Goal: Task Accomplishment & Management: Manage account settings

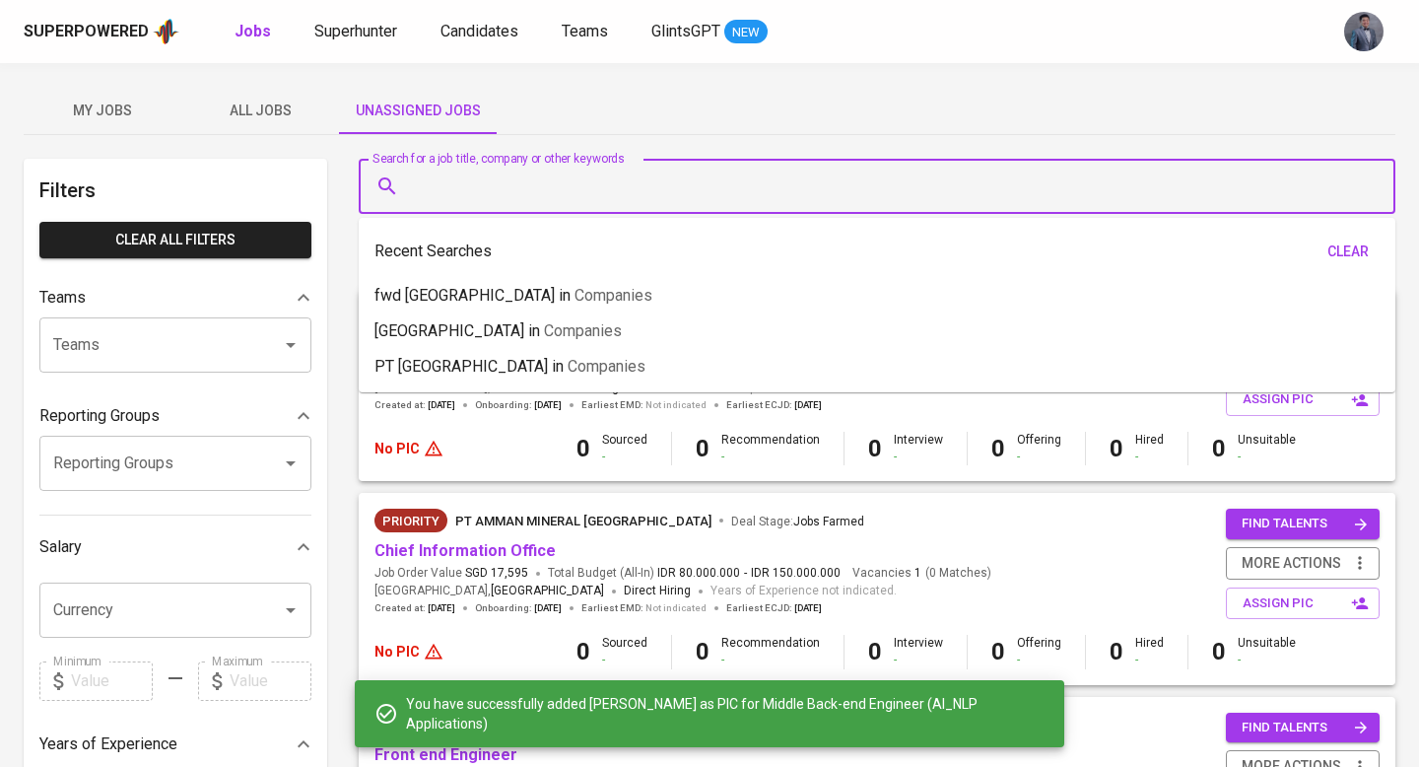
click at [461, 183] on input "Search for a job title, company or other keywords" at bounding box center [882, 186] width 950 height 37
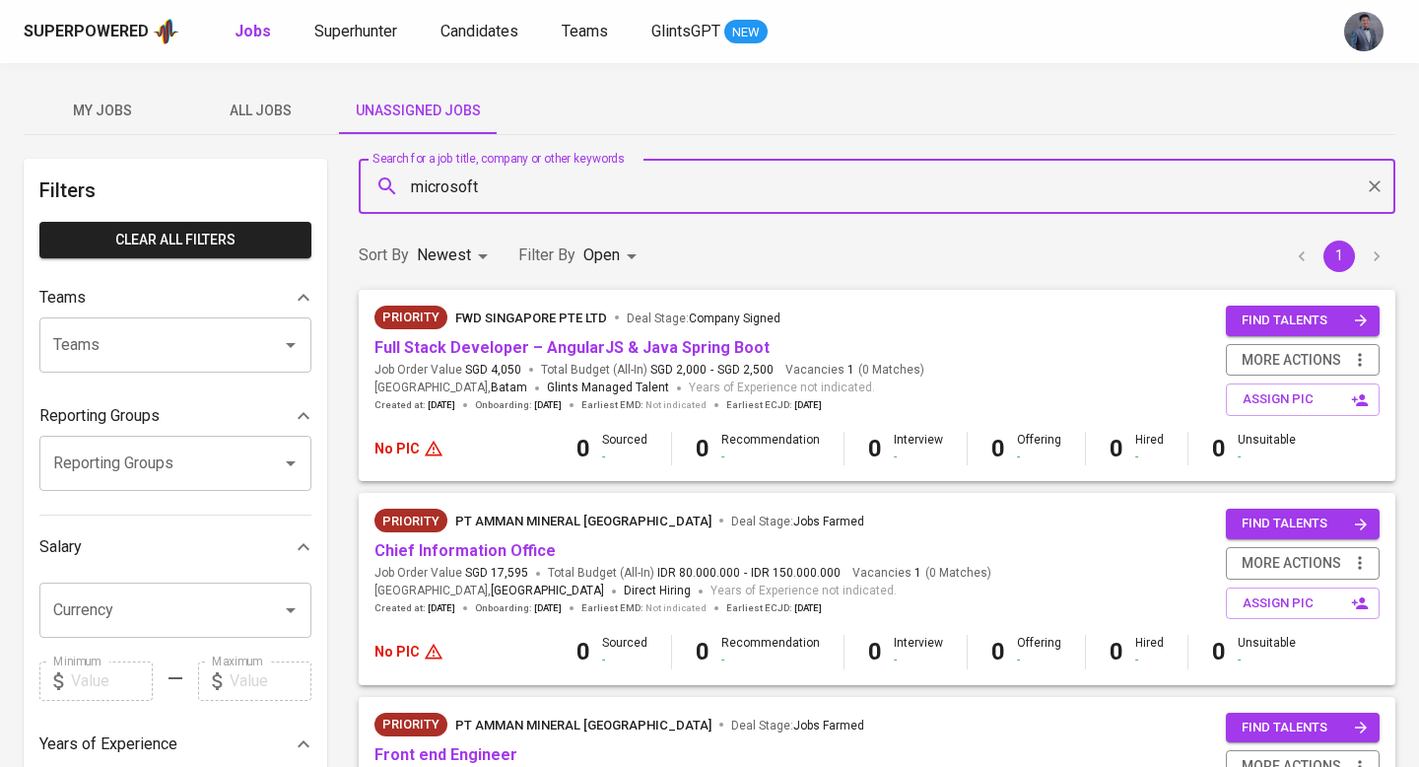
type input "microsoft"
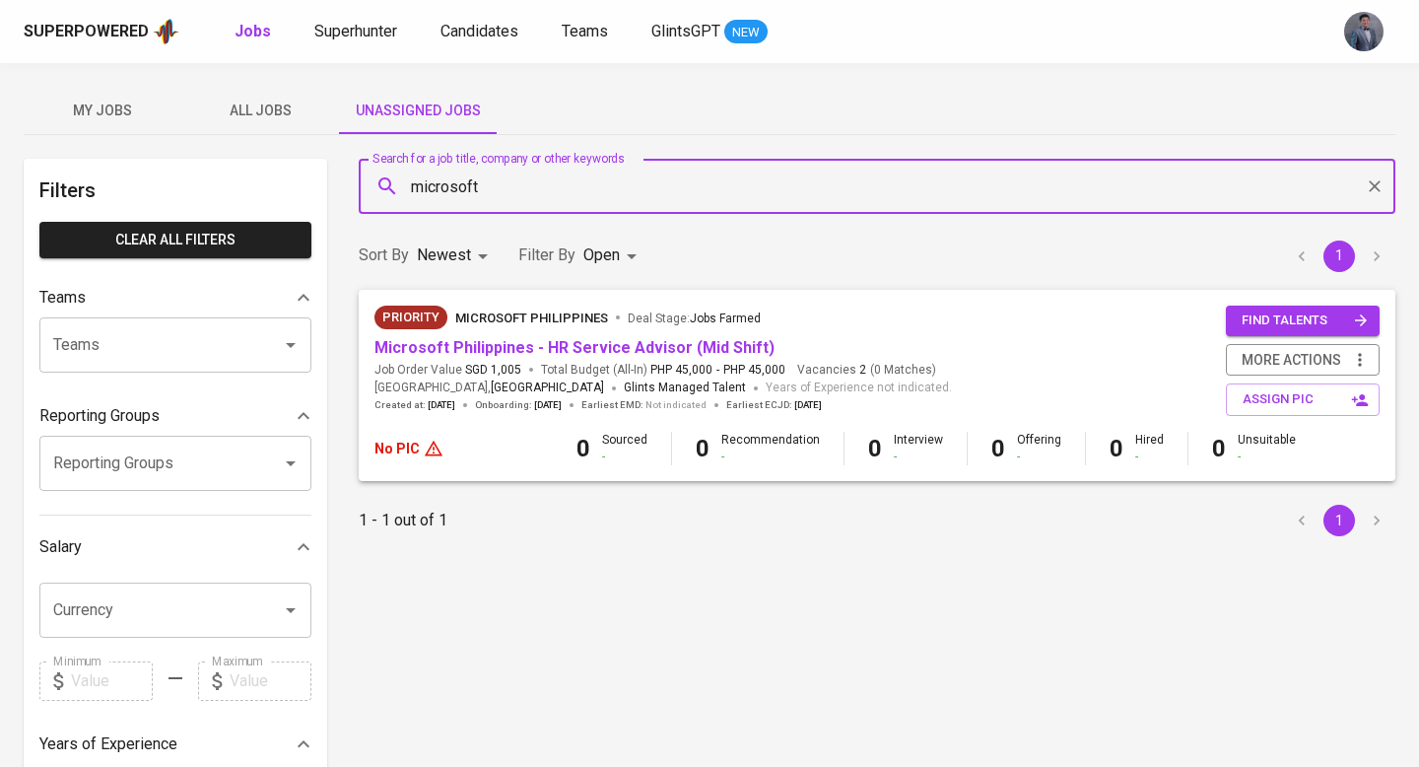
click at [260, 106] on span "All Jobs" at bounding box center [260, 111] width 134 height 25
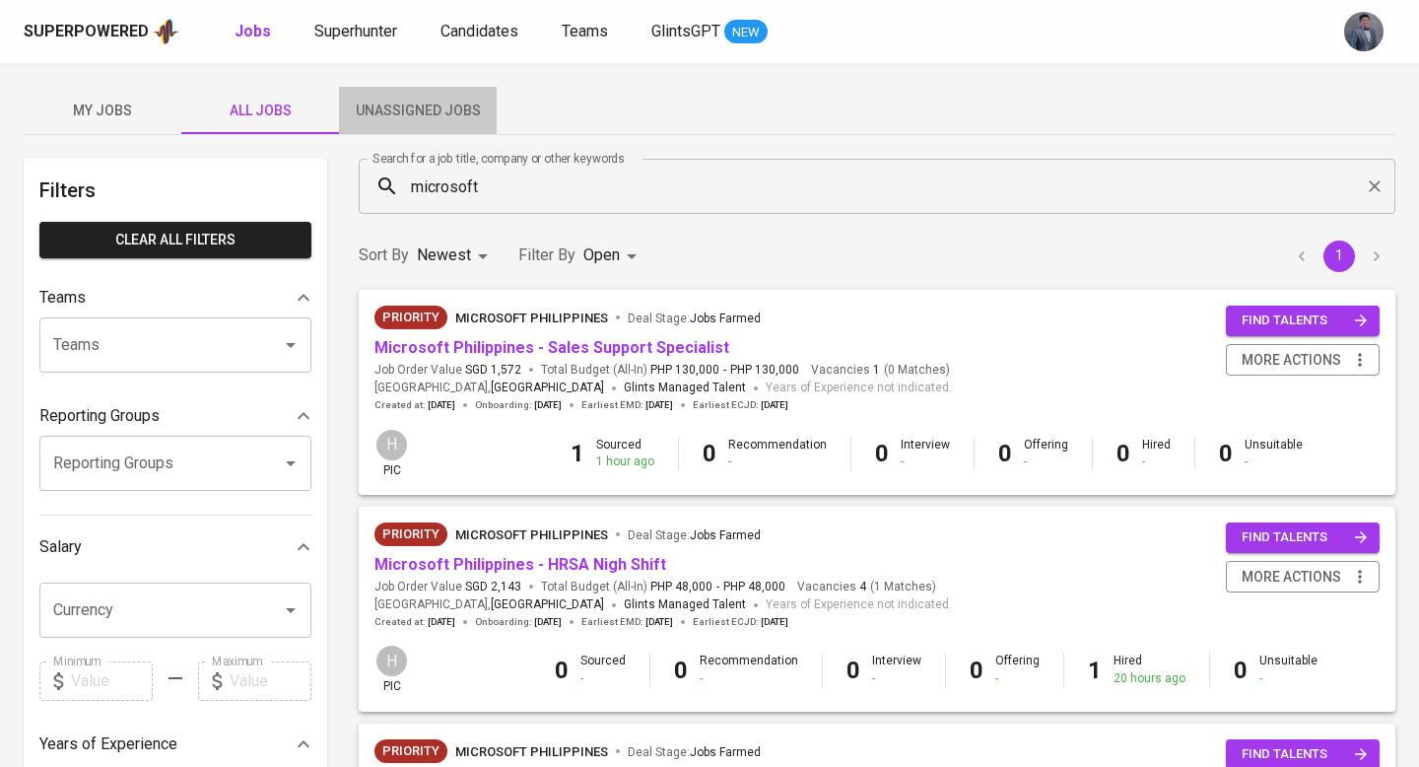
click at [413, 94] on button "Unassigned Jobs" at bounding box center [418, 110] width 158 height 47
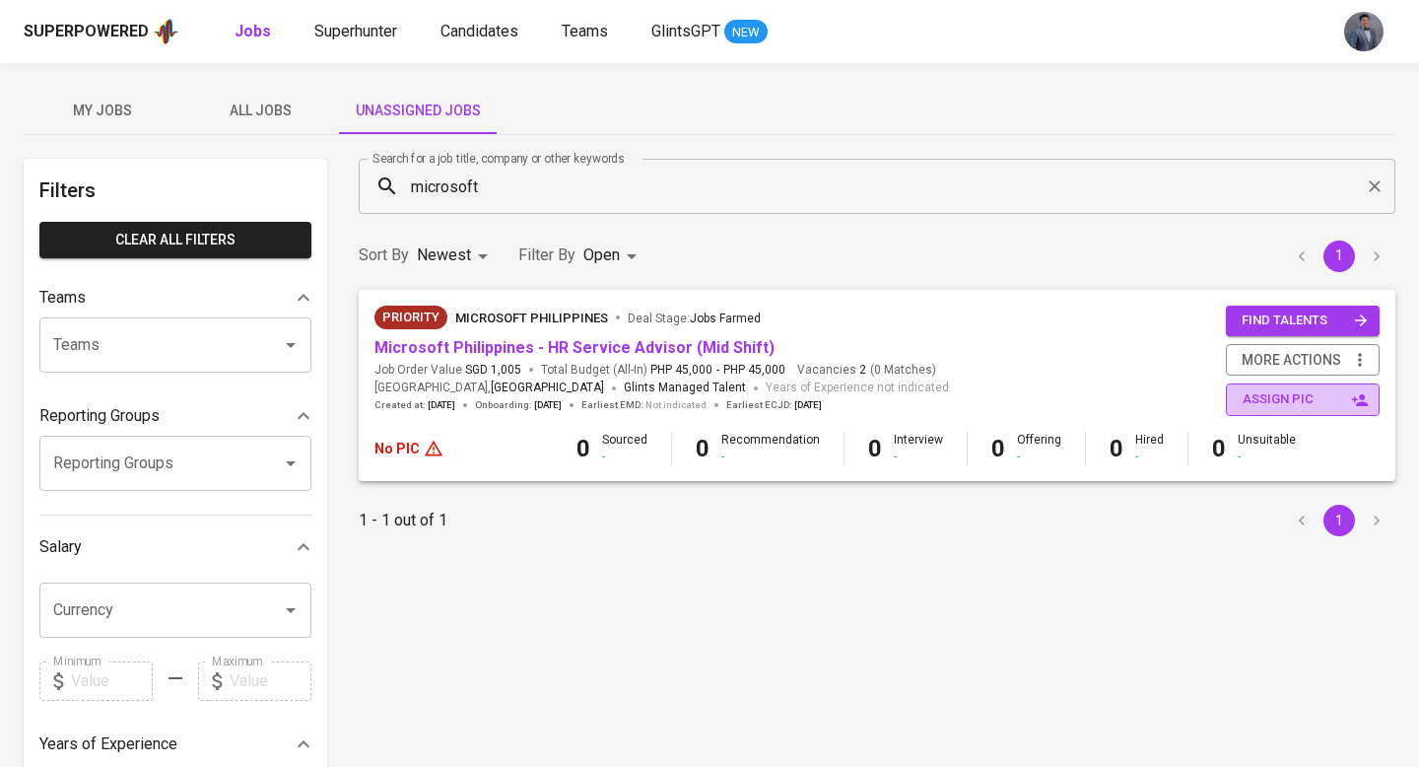
click at [1310, 402] on span "assign pic" at bounding box center [1305, 399] width 124 height 23
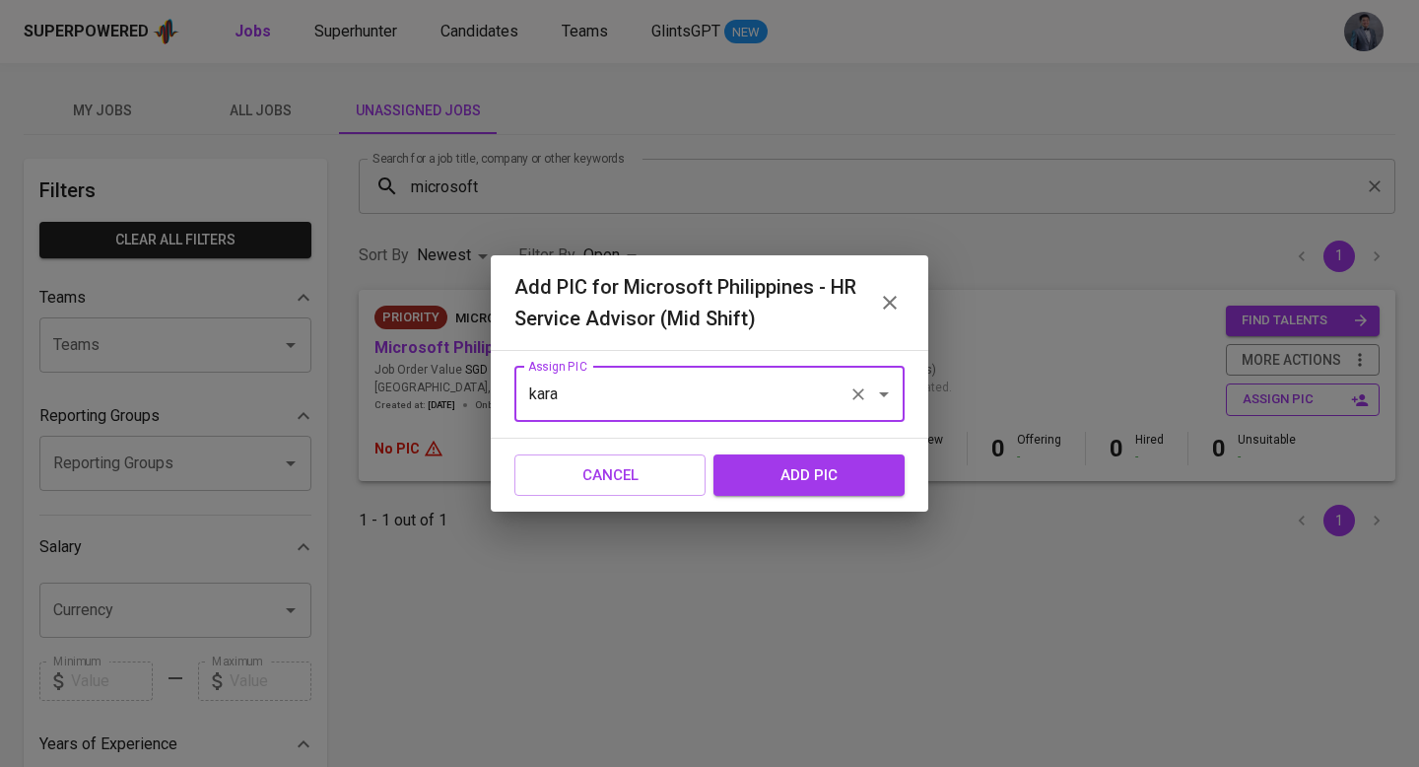
type input "[PERSON_NAME]"
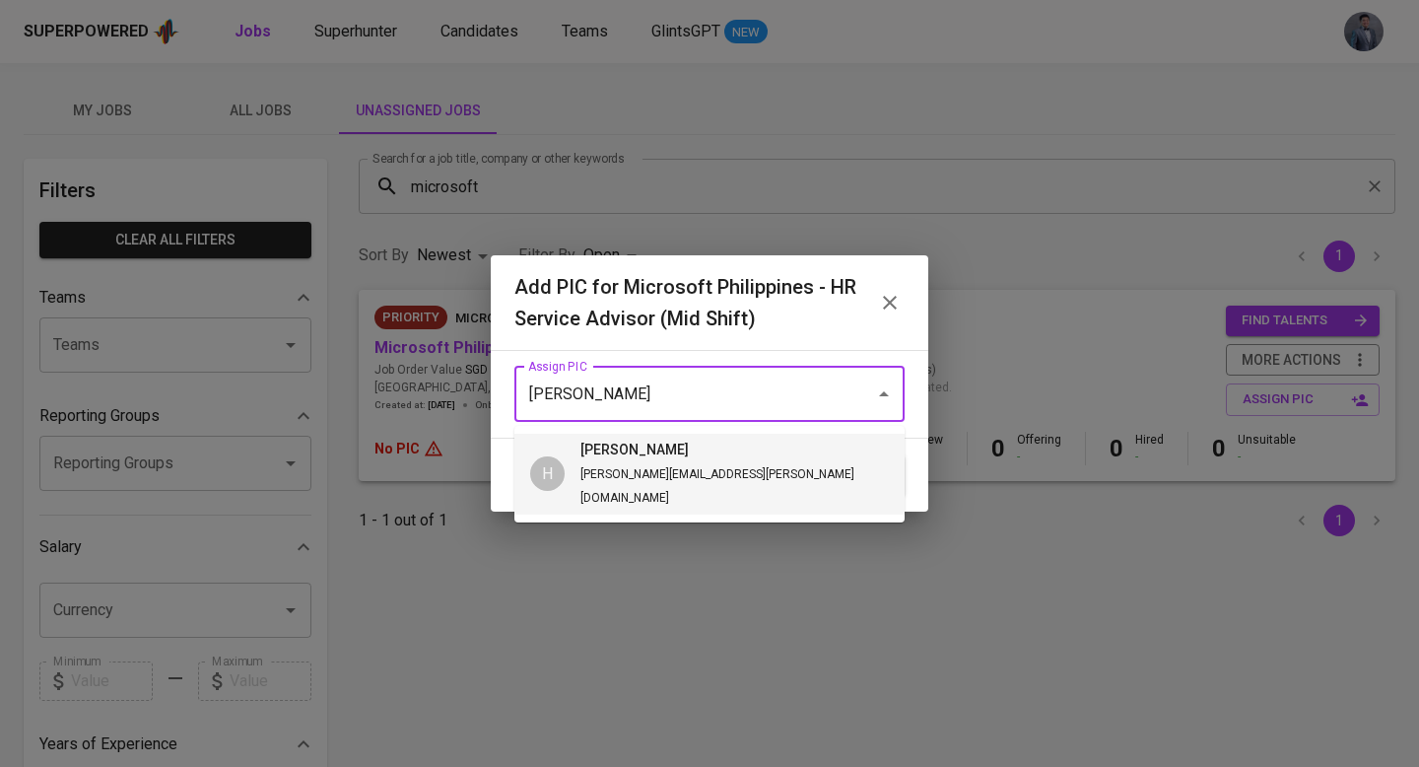
click at [792, 446] on li "H hazel [EMAIL_ADDRESS][PERSON_NAME][DOMAIN_NAME]" at bounding box center [709, 474] width 390 height 81
type input "[PERSON_NAME]"
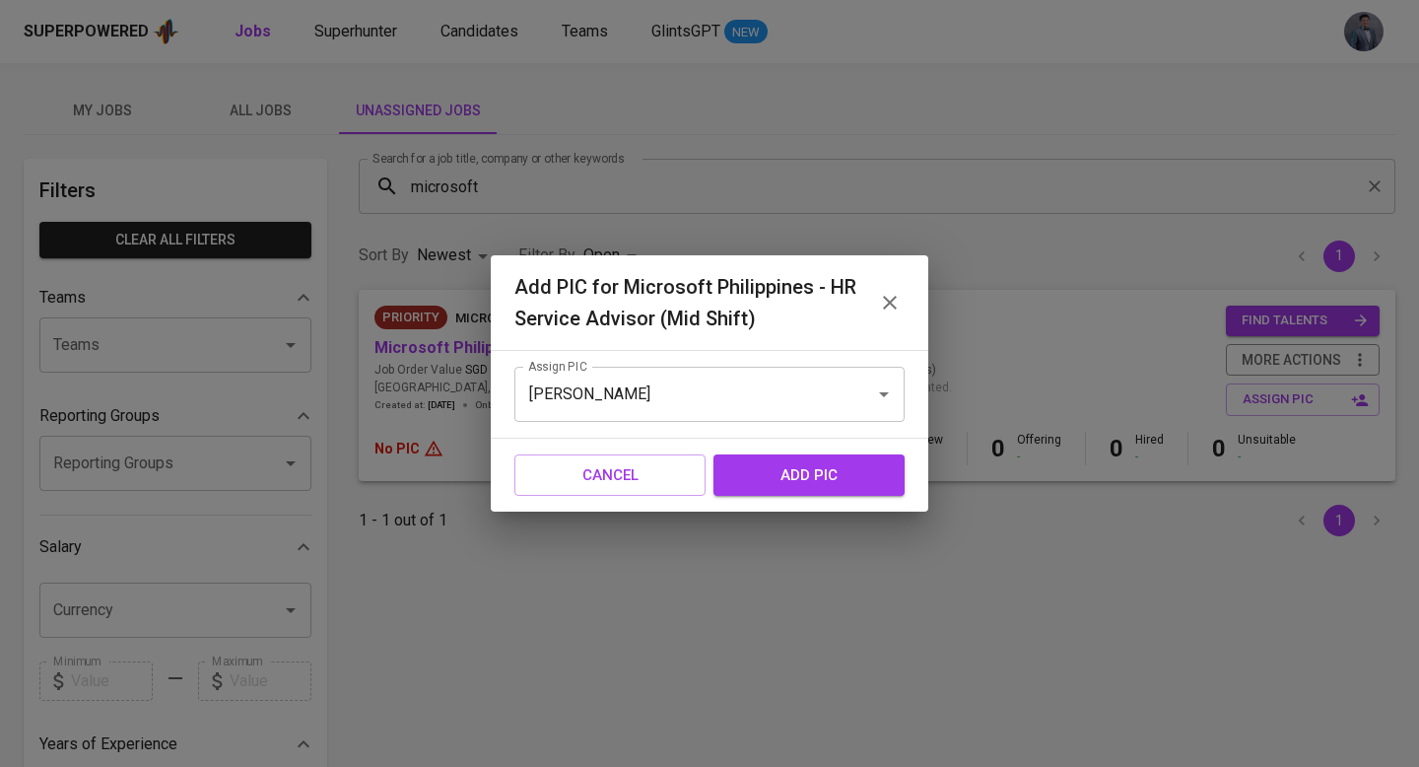
click at [806, 465] on span "add pic" at bounding box center [809, 475] width 148 height 26
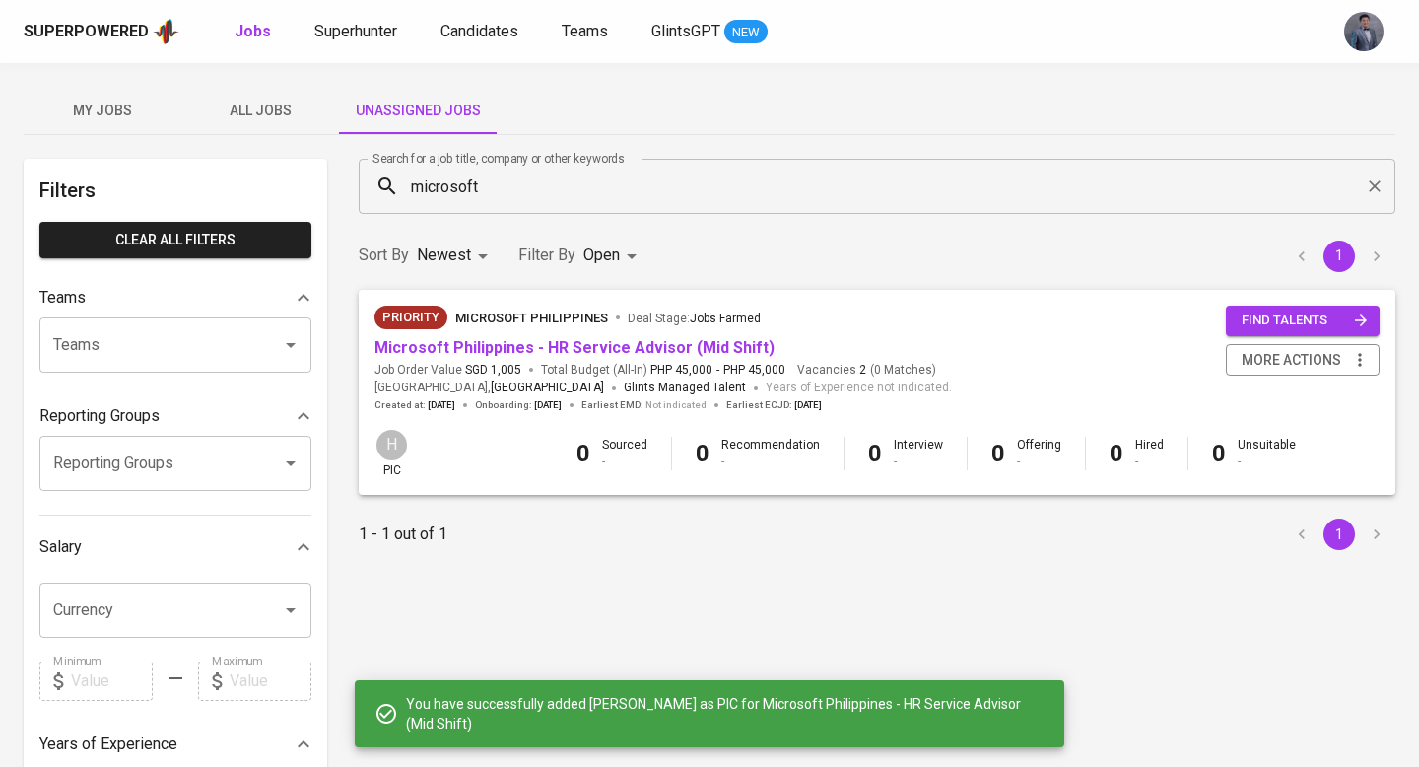
click at [863, 180] on input "microsoft" at bounding box center [882, 186] width 950 height 37
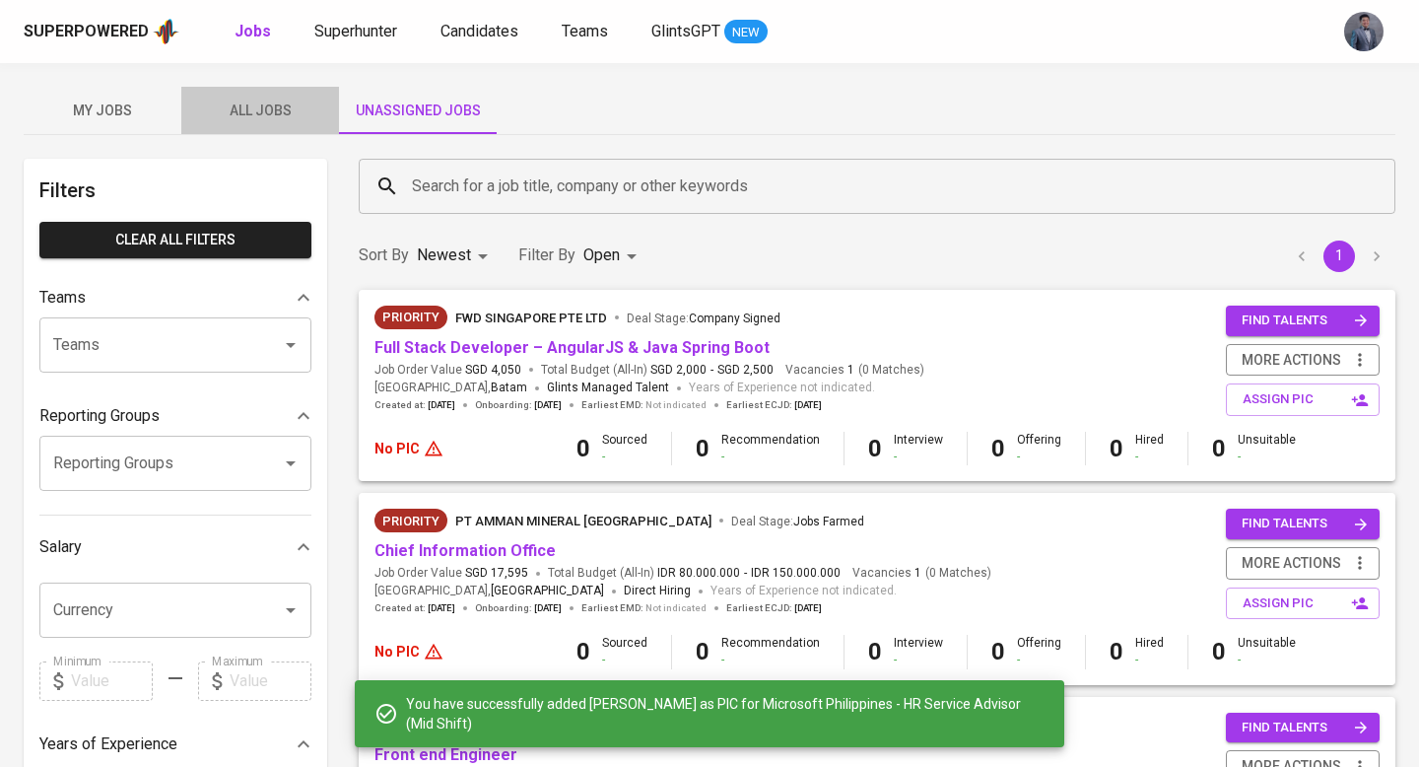
click at [282, 118] on span "All Jobs" at bounding box center [260, 111] width 134 height 25
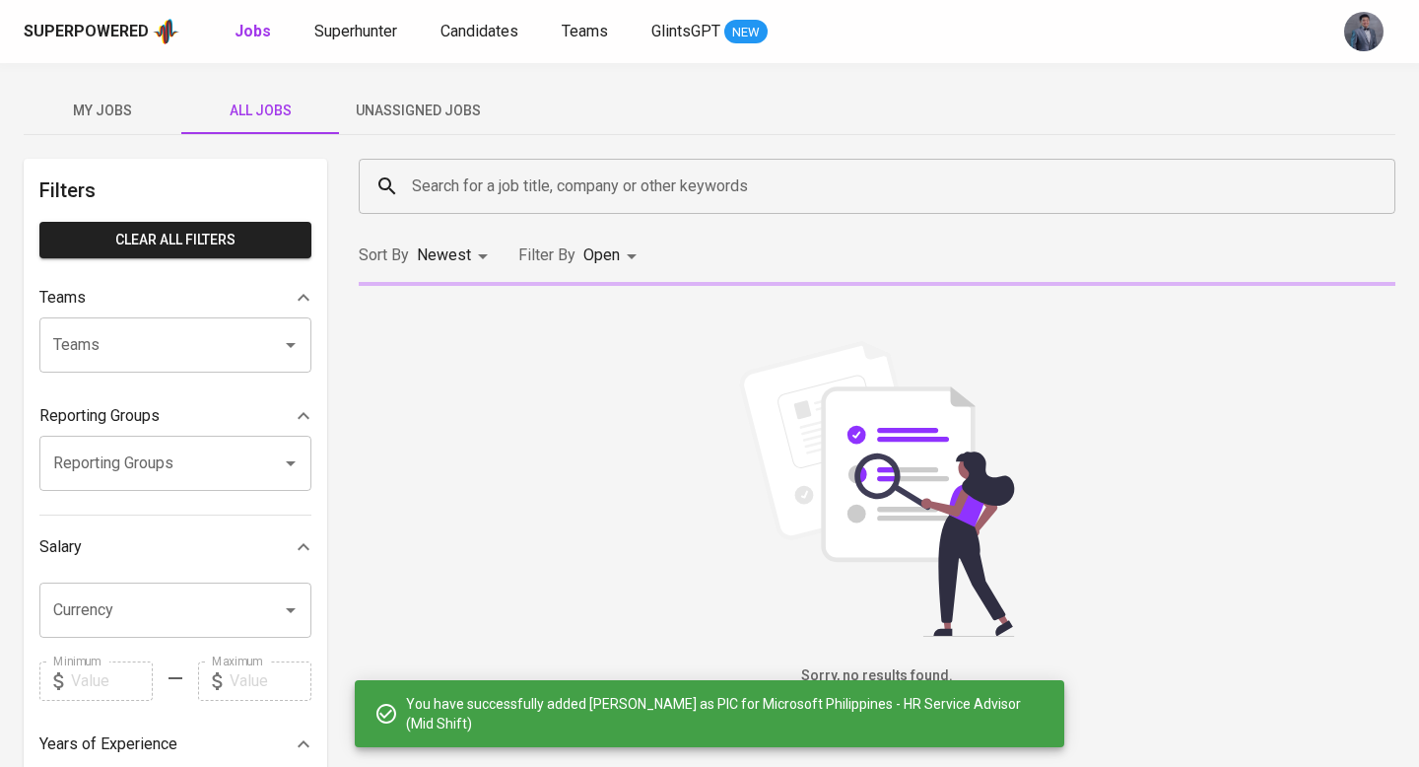
click at [120, 108] on span "My Jobs" at bounding box center [102, 111] width 134 height 25
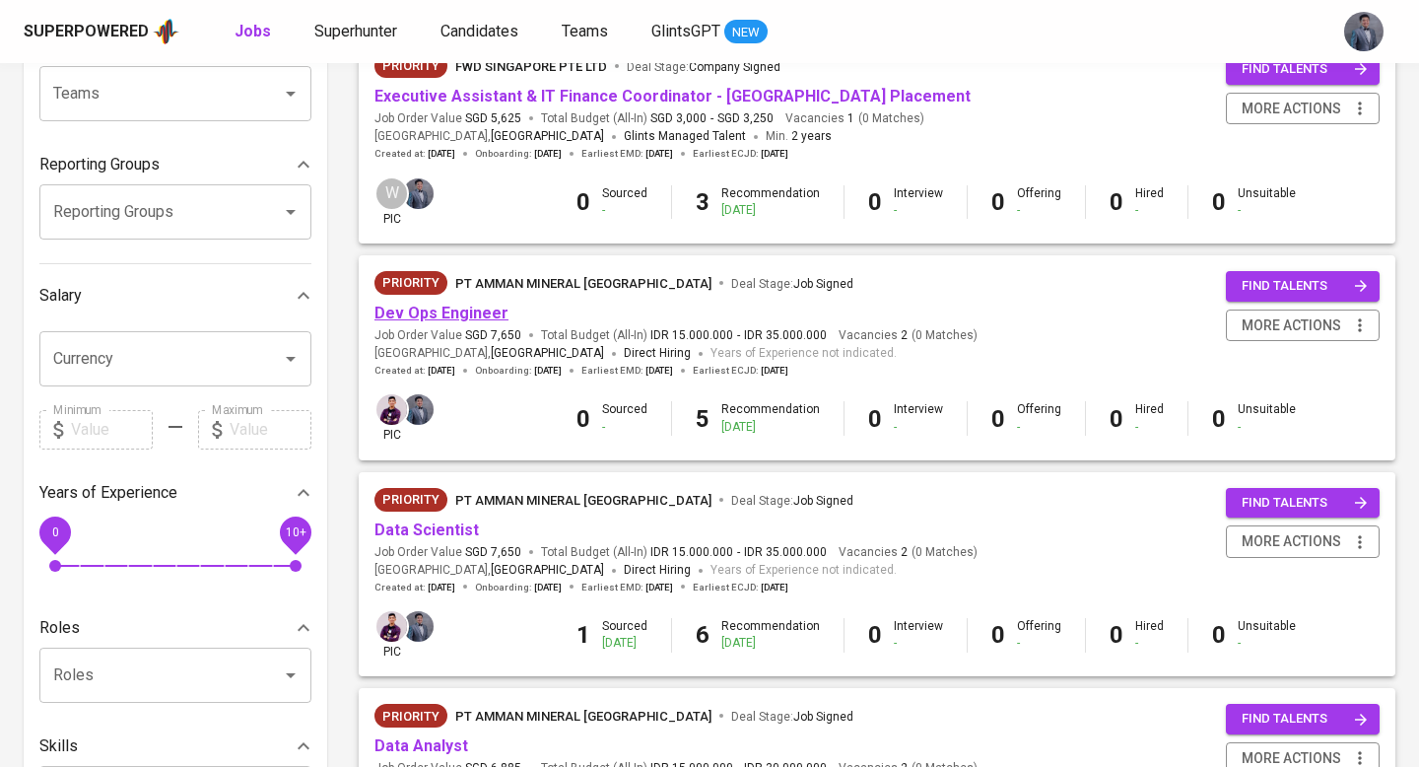
scroll to position [254, 0]
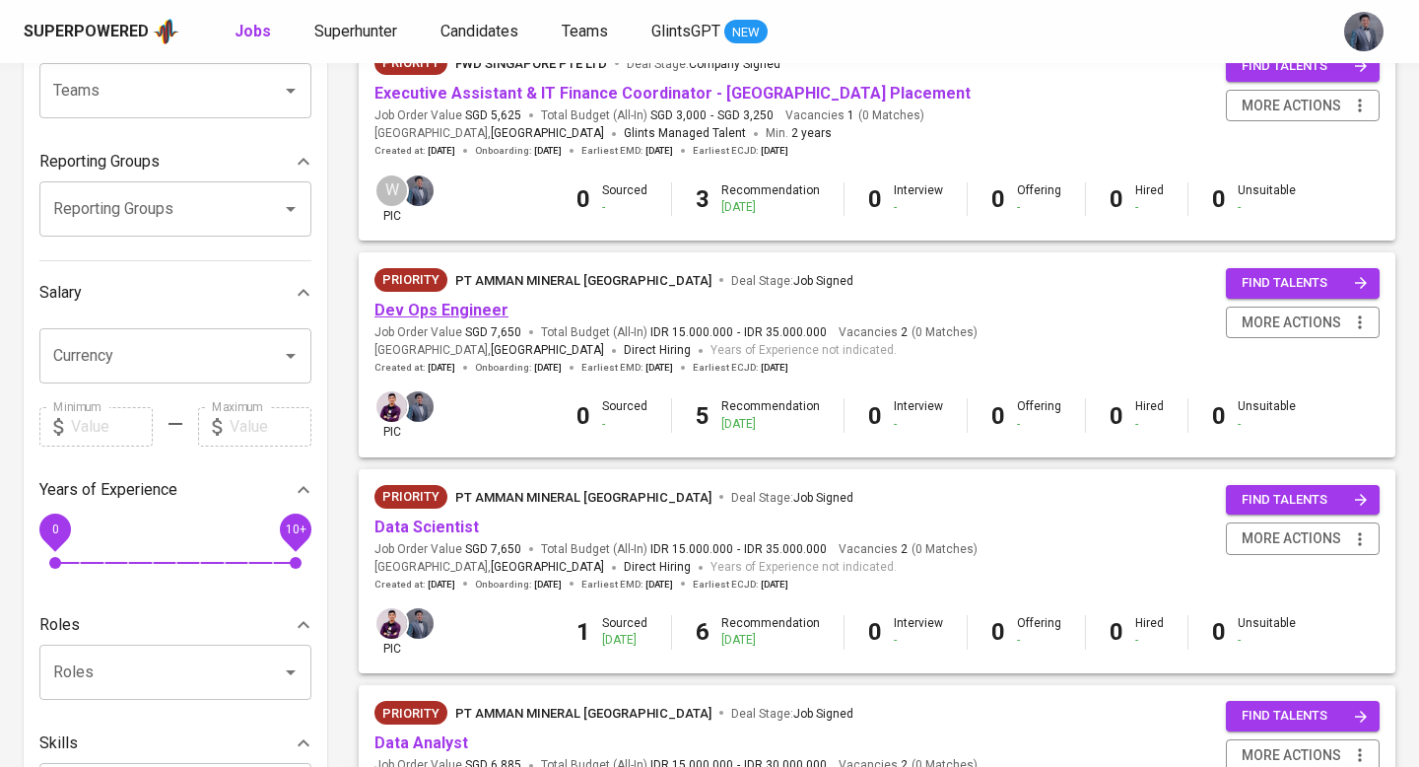
click at [438, 315] on link "Dev Ops Engineer" at bounding box center [441, 310] width 134 height 19
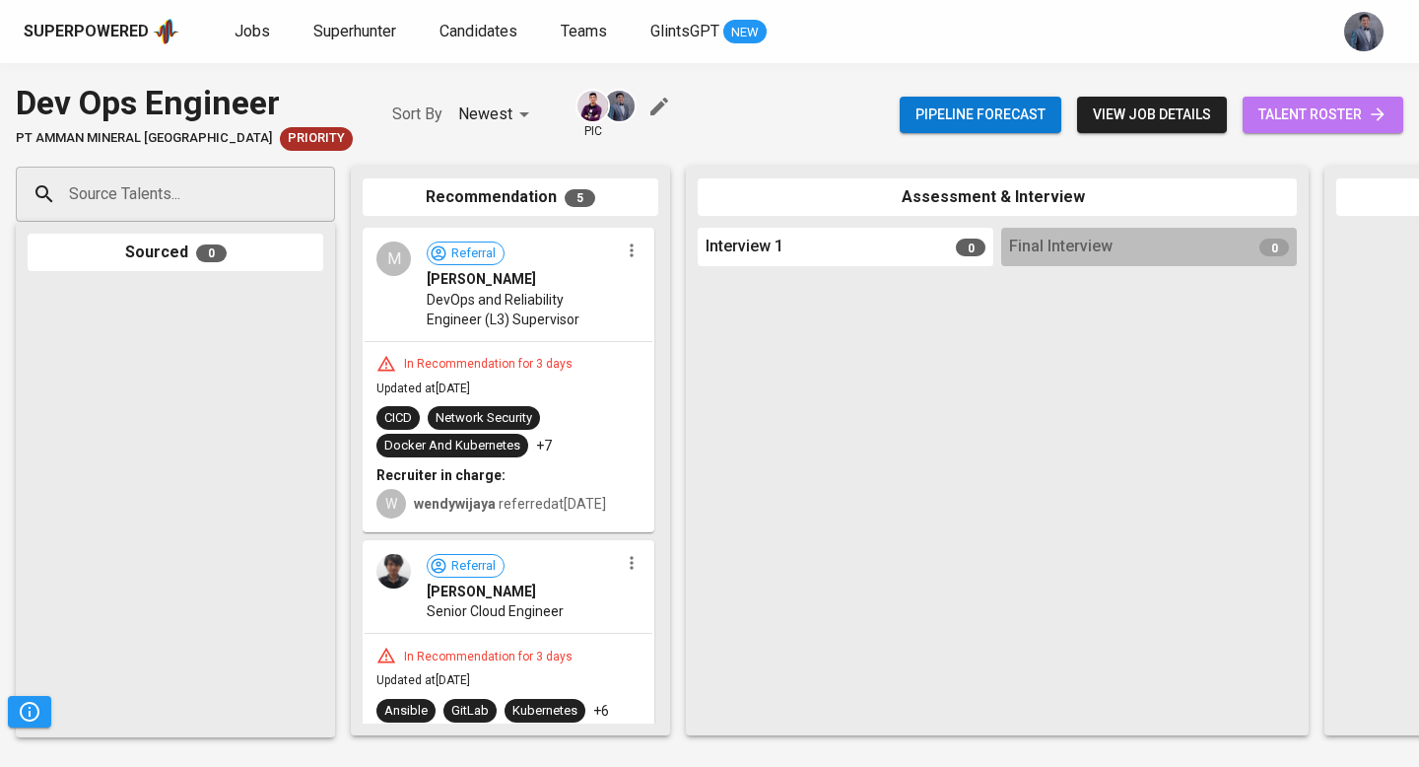
click at [1288, 108] on span "talent roster" at bounding box center [1322, 114] width 129 height 25
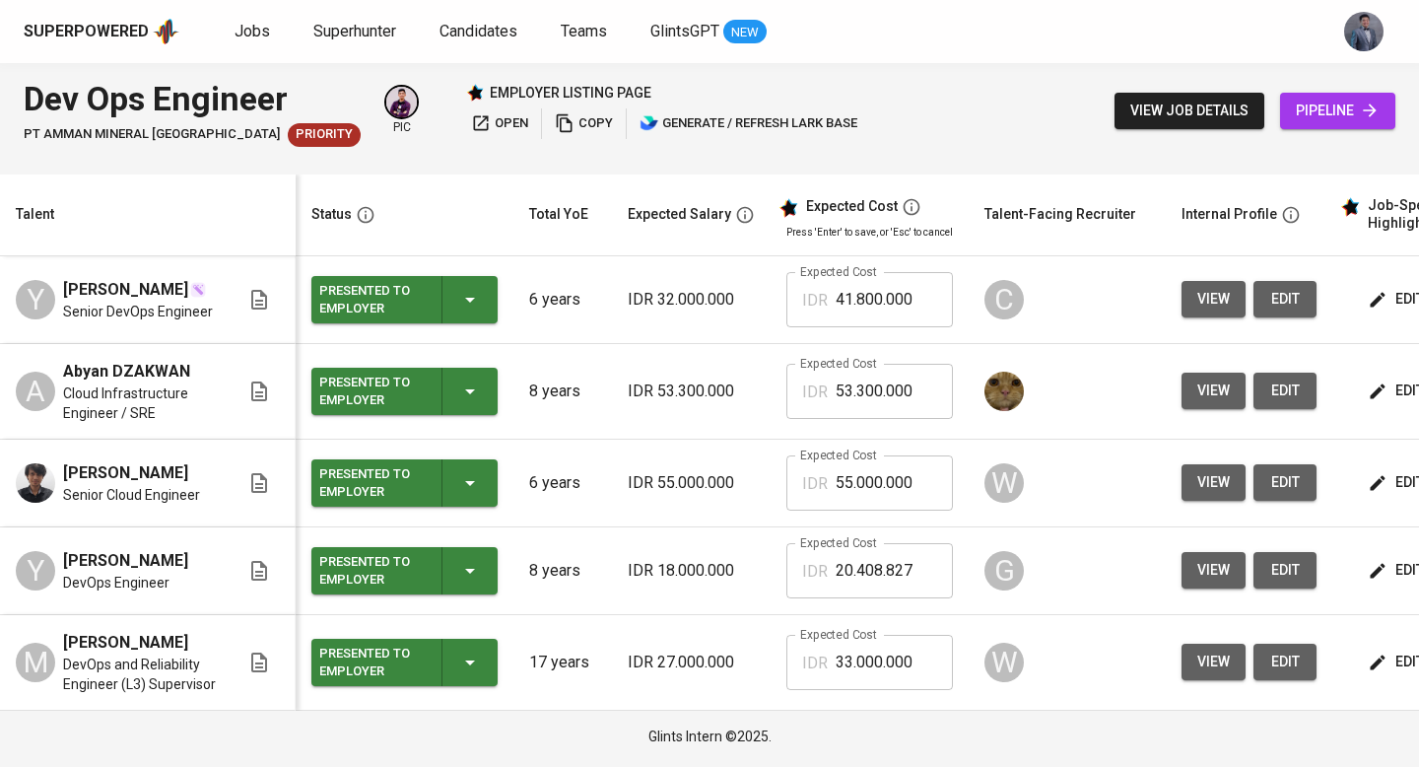
click at [474, 123] on icon "button" at bounding box center [481, 123] width 15 height 15
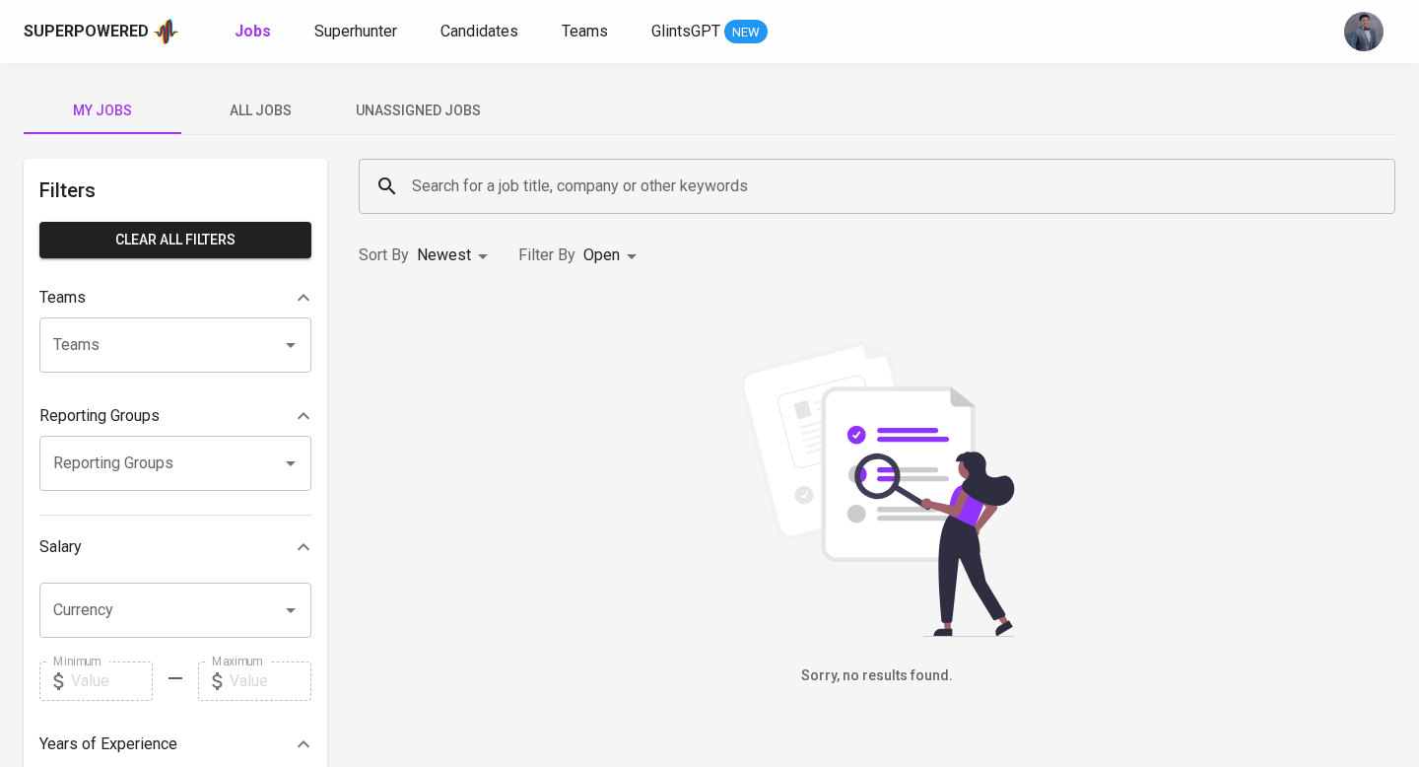
click at [397, 108] on span "Unassigned Jobs" at bounding box center [418, 111] width 134 height 25
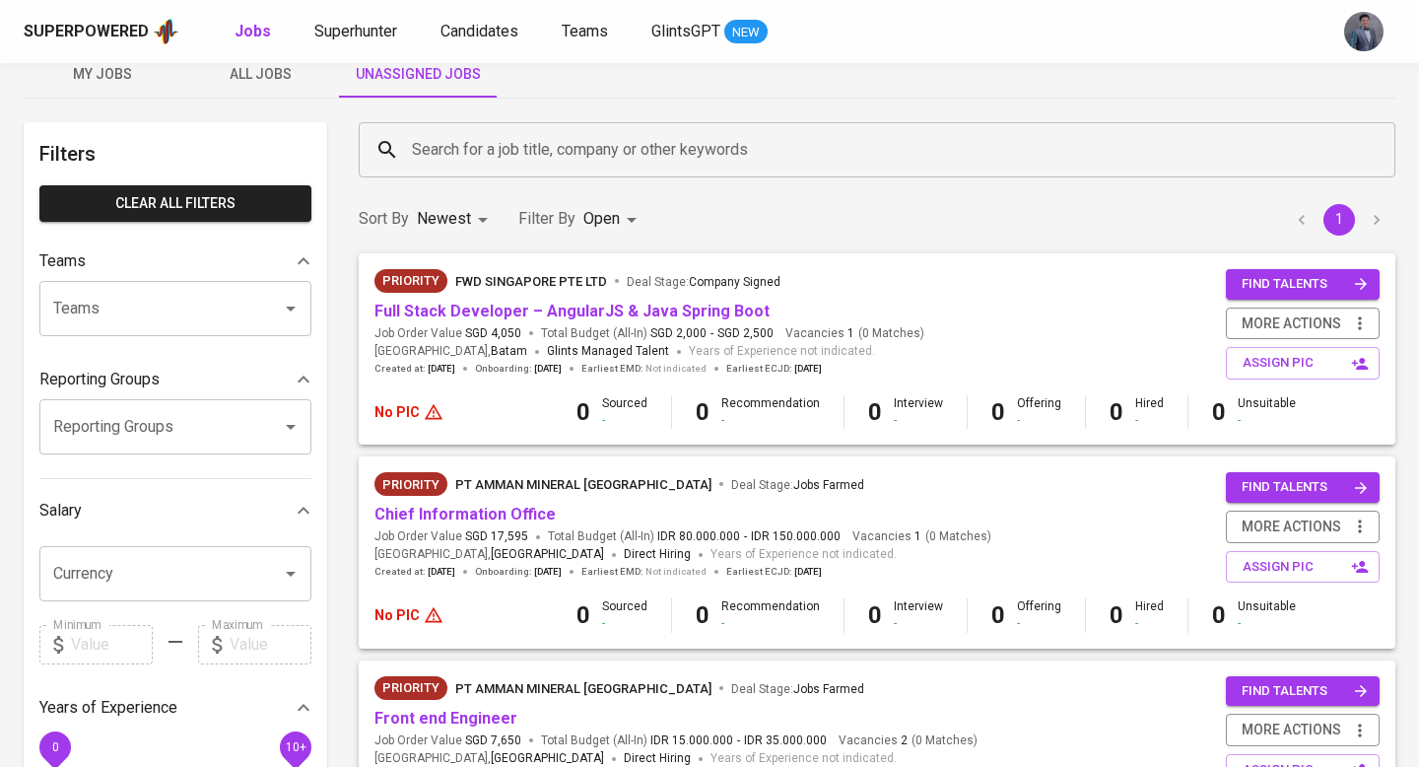
scroll to position [37, 0]
click at [1238, 366] on button "assign pic" at bounding box center [1303, 362] width 154 height 33
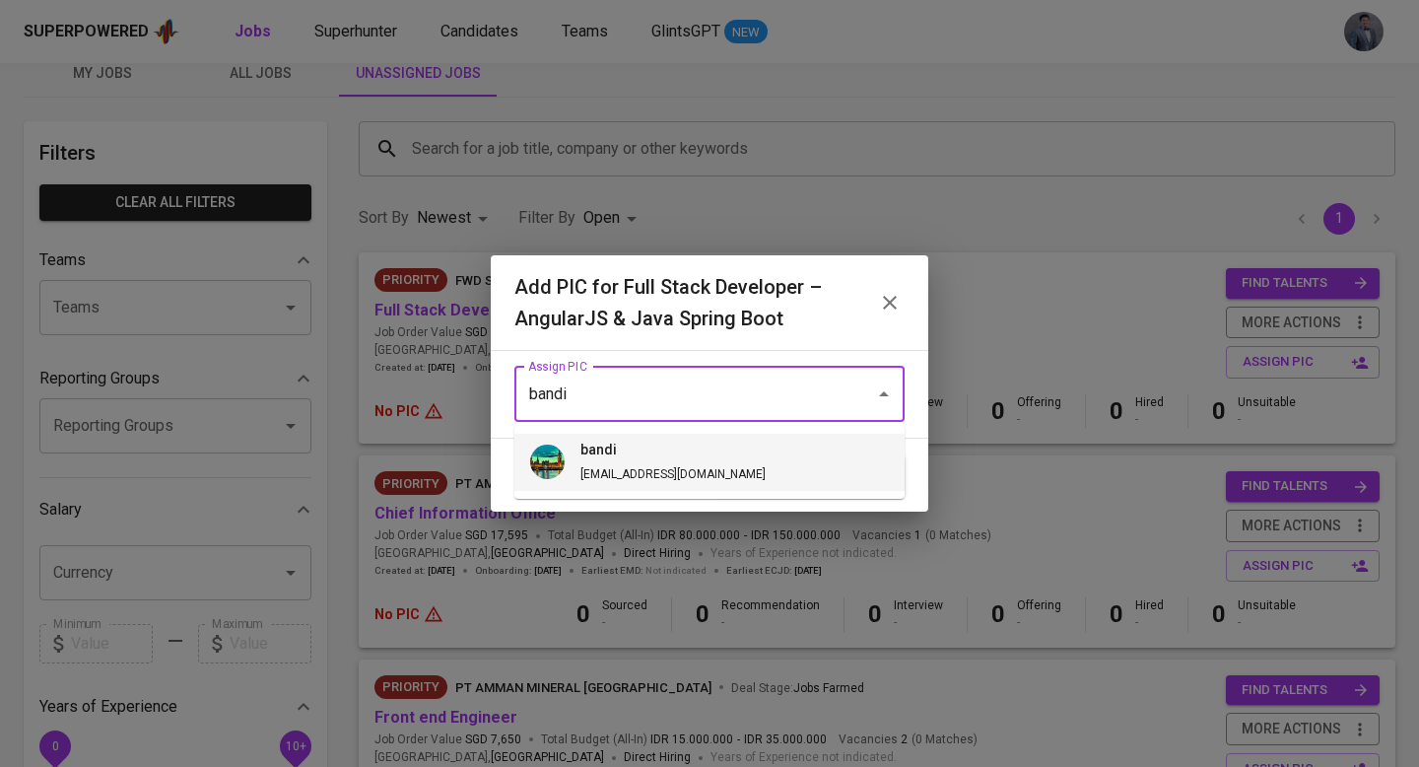
click at [595, 454] on h6 "bandi" at bounding box center [672, 450] width 185 height 22
type input "bandi"
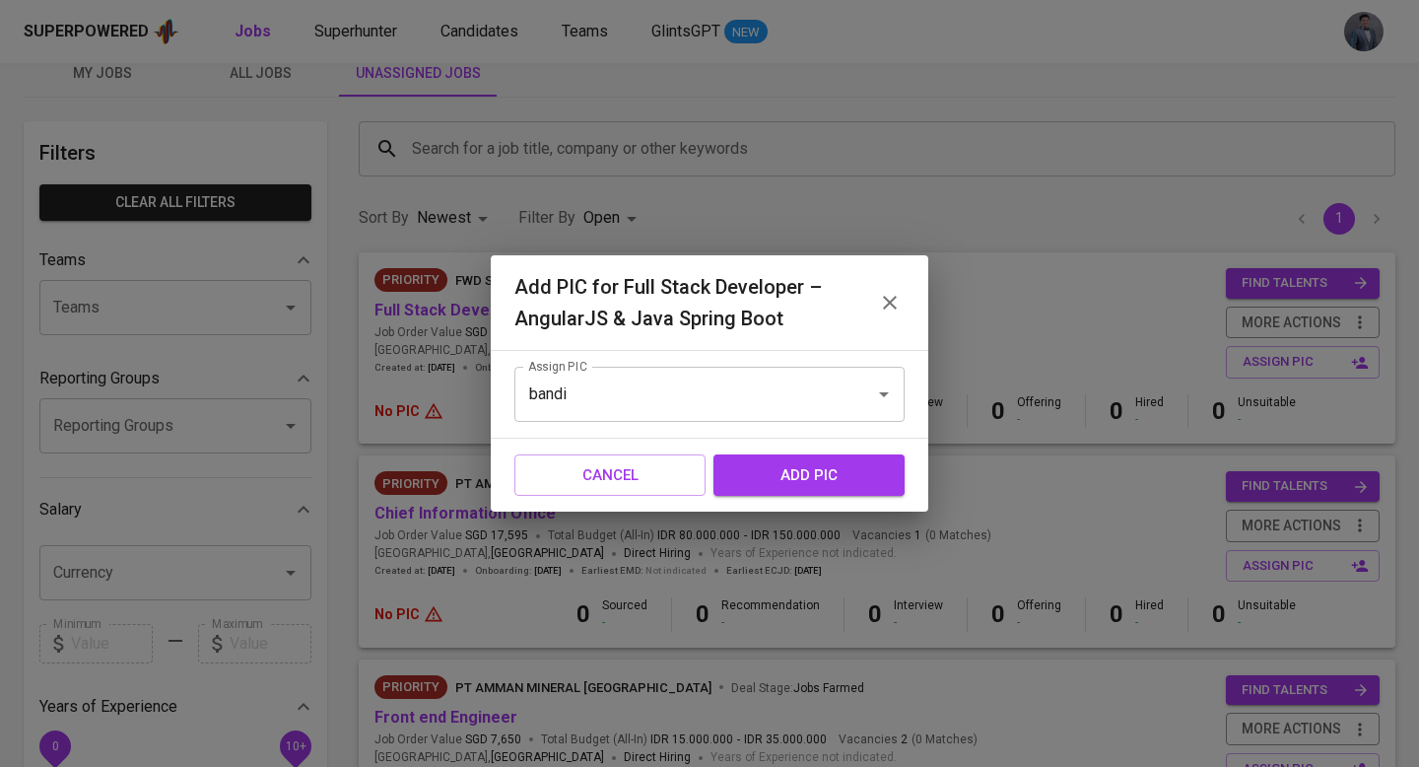
click at [820, 471] on span "add pic" at bounding box center [809, 475] width 148 height 26
